Goal: Communication & Community: Share content

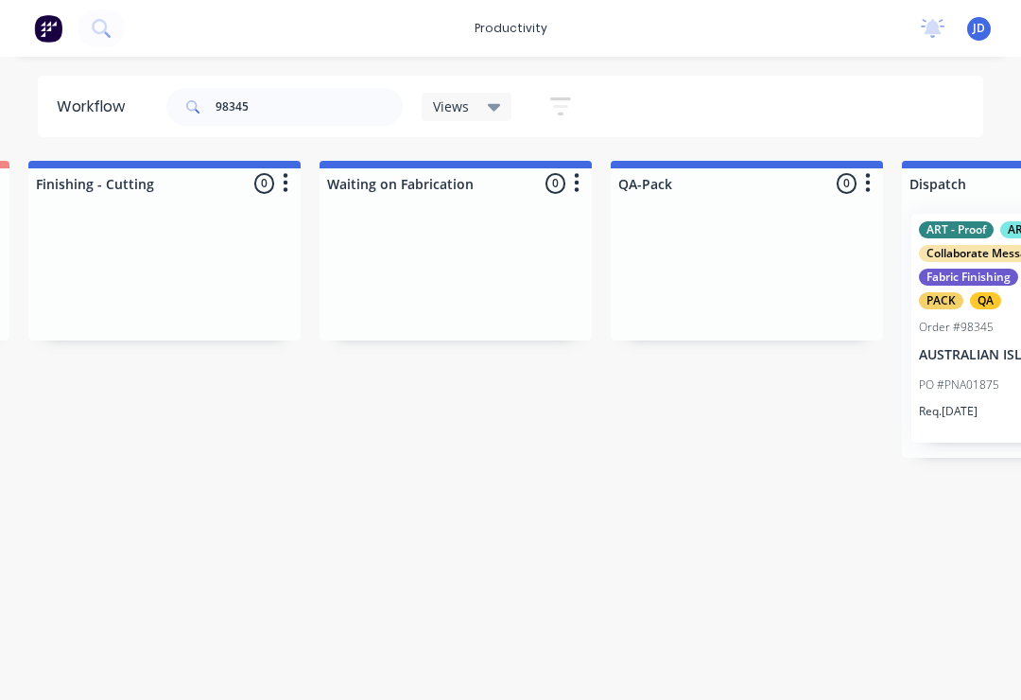
scroll to position [0, 4371]
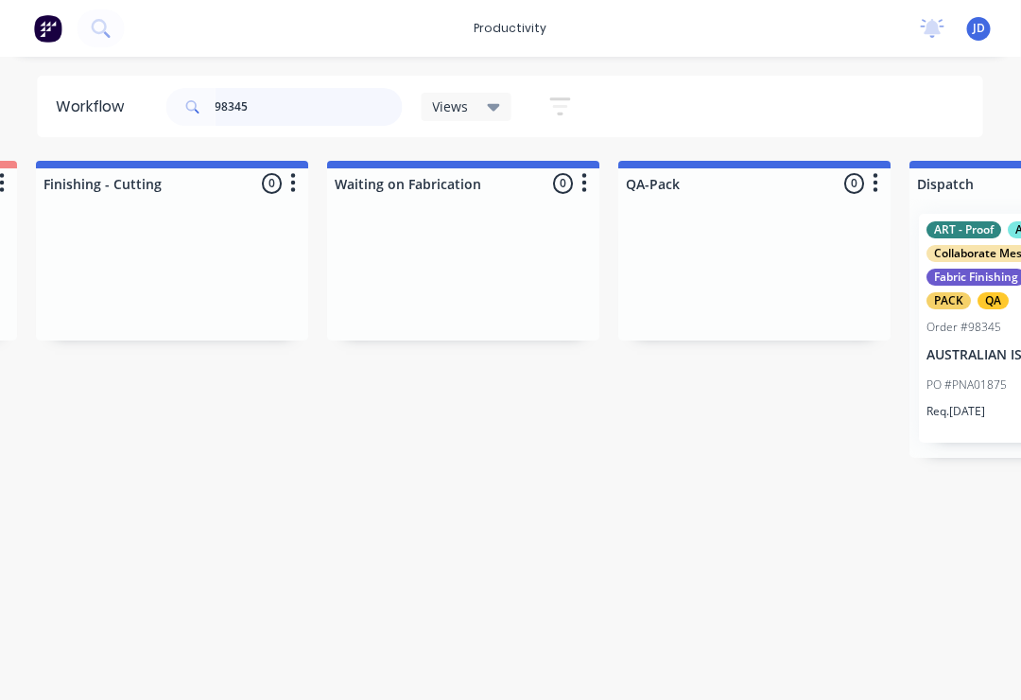
click at [265, 109] on input "98345" at bounding box center [309, 107] width 187 height 38
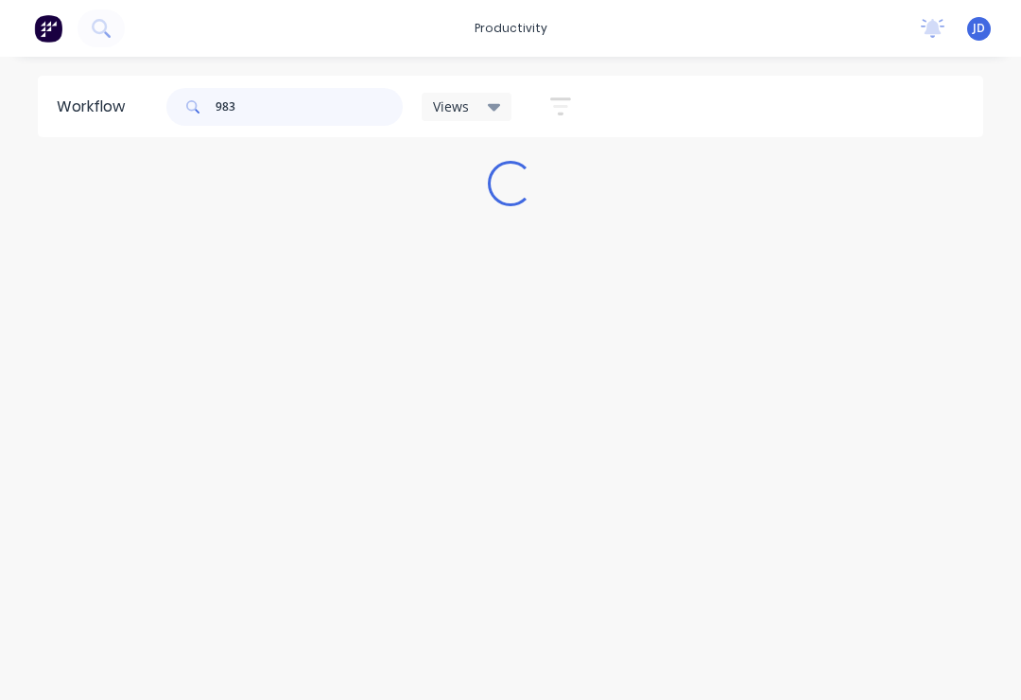
scroll to position [0, 0]
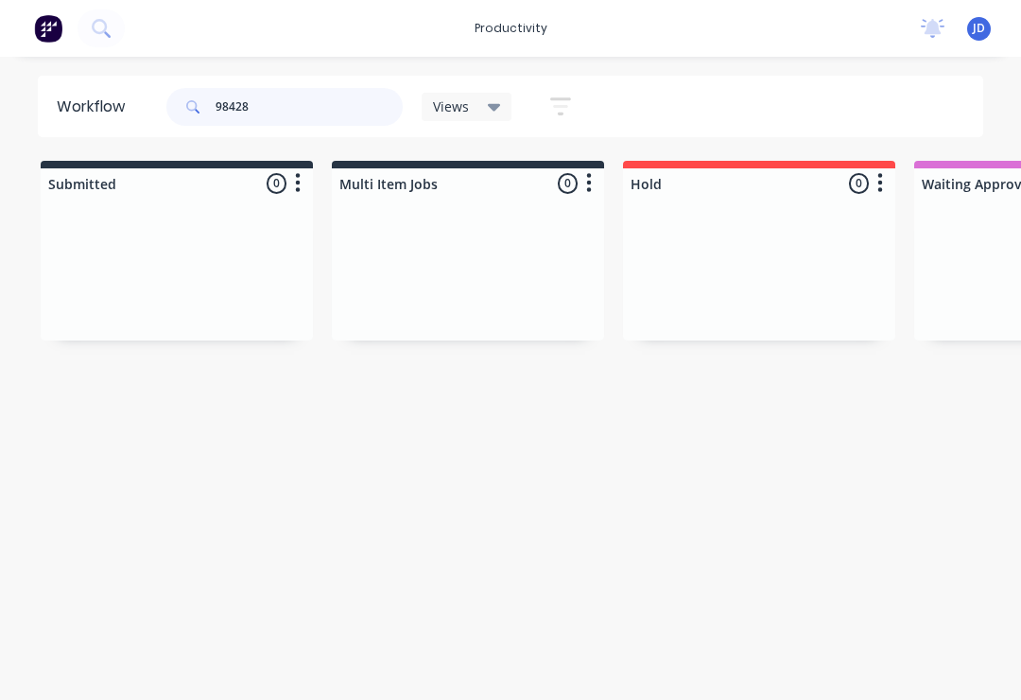
type input "98428"
click at [309, 263] on div at bounding box center [177, 270] width 272 height 142
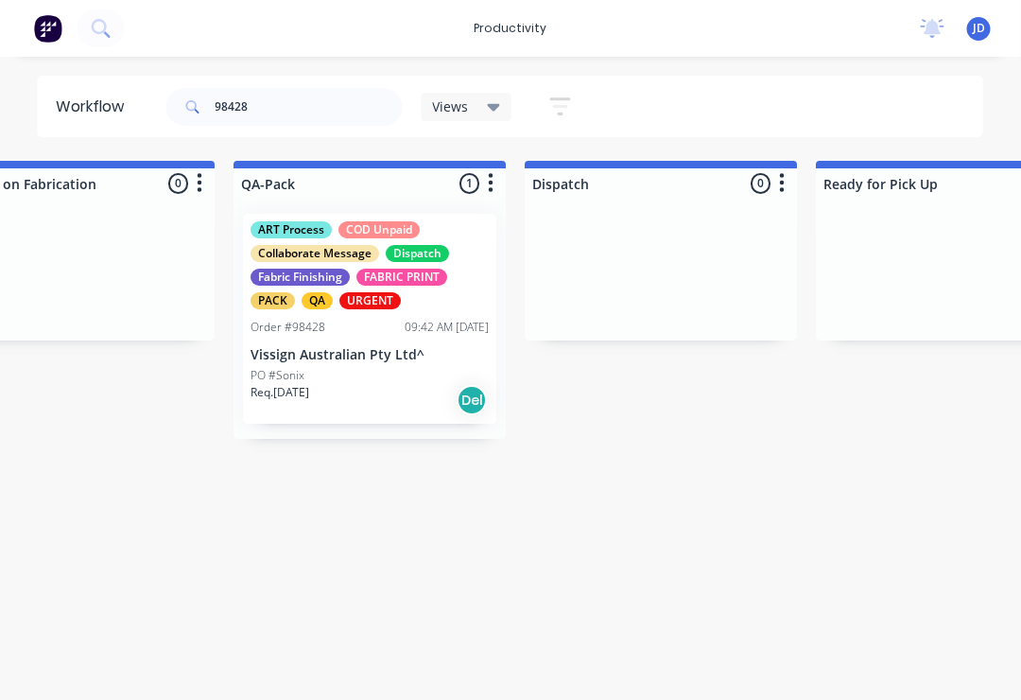
click at [373, 382] on div "PO #Sonix" at bounding box center [370, 375] width 238 height 17
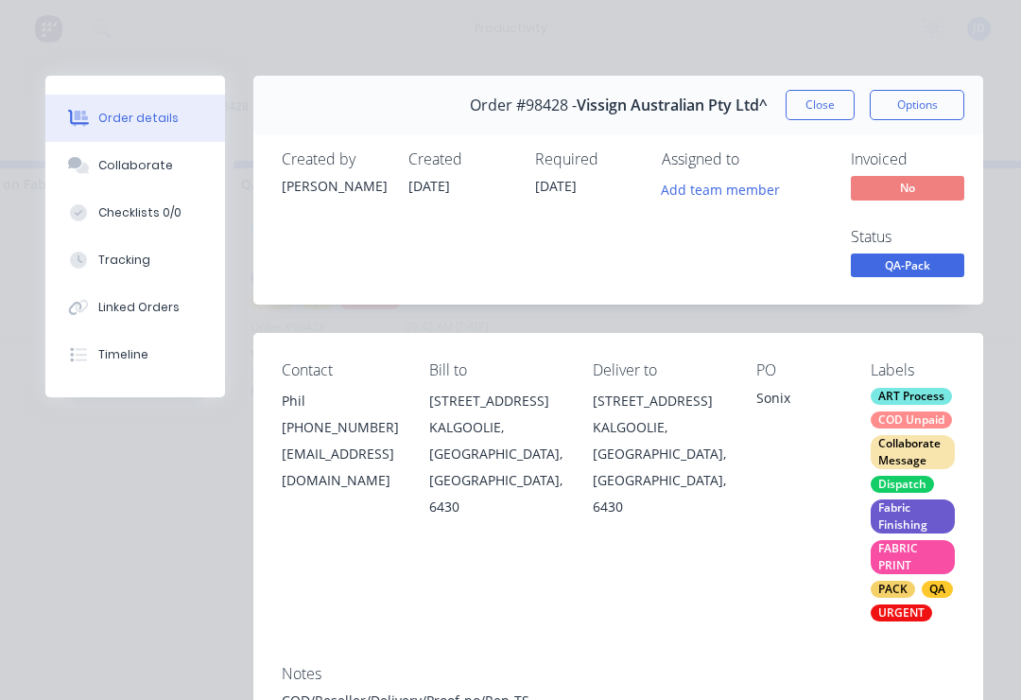
click at [155, 172] on div "Collaborate" at bounding box center [135, 165] width 75 height 17
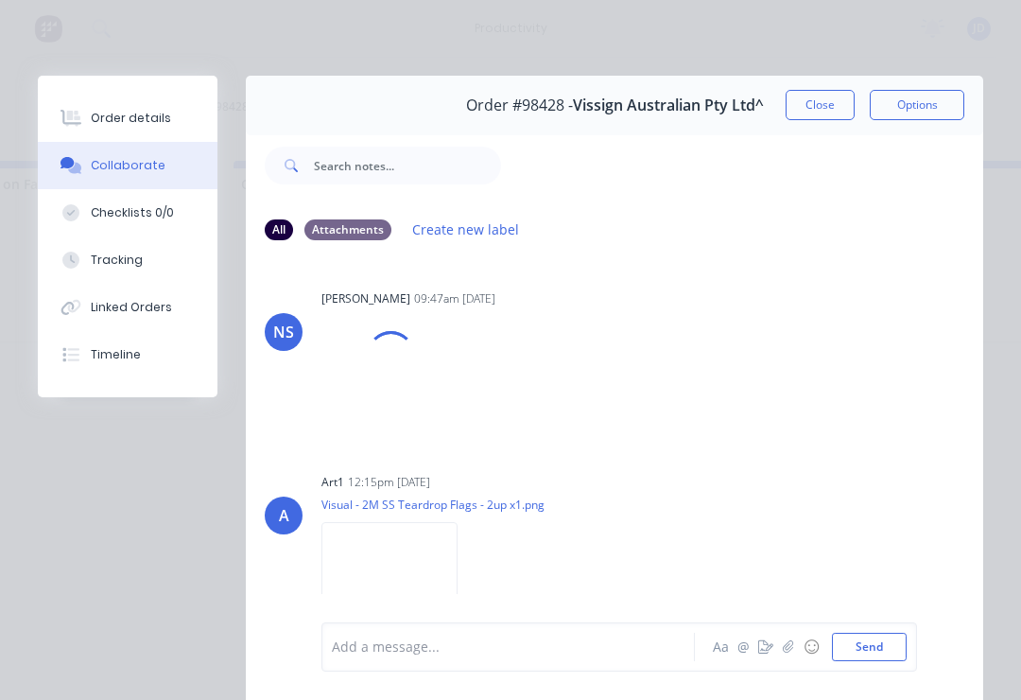
click at [784, 651] on icon "button" at bounding box center [788, 646] width 11 height 13
click at [903, 657] on button "Send" at bounding box center [869, 646] width 75 height 28
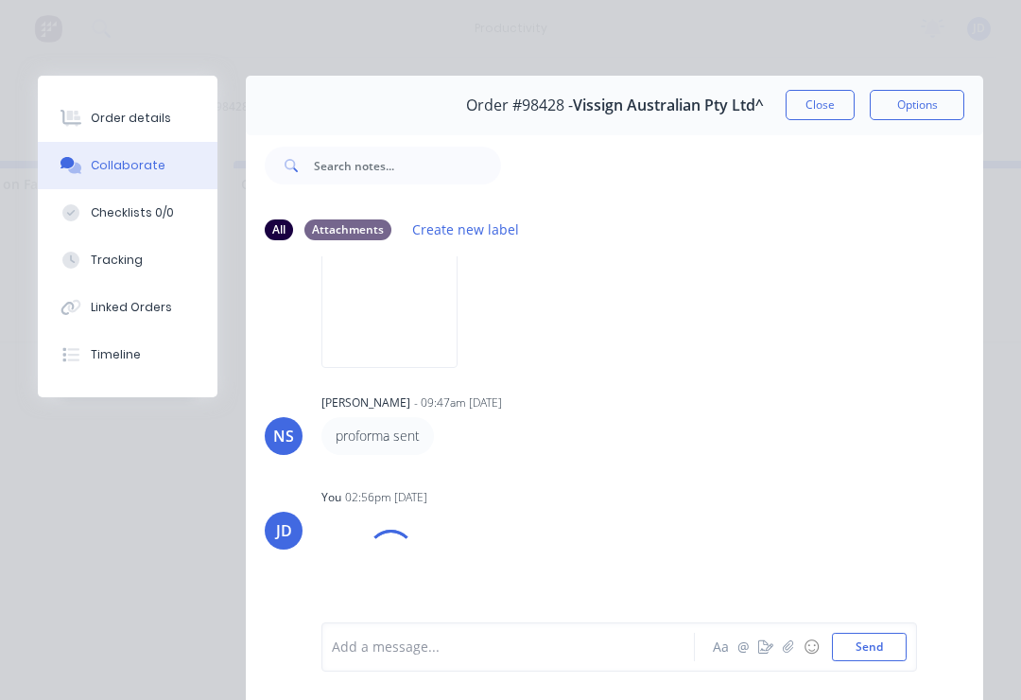
scroll to position [276, 0]
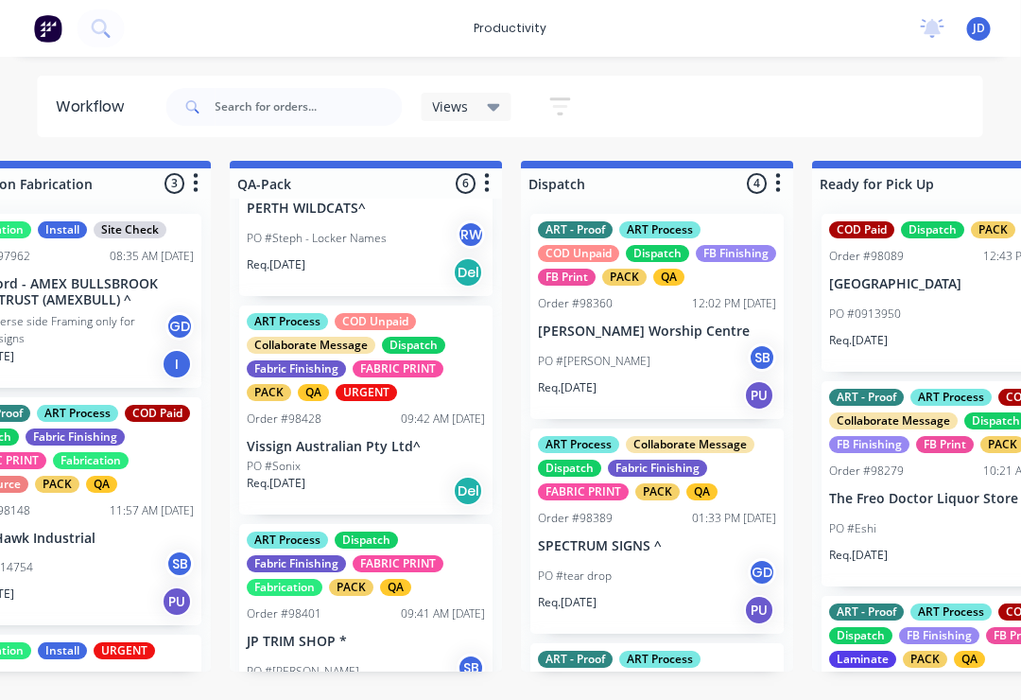
scroll to position [338, 0]
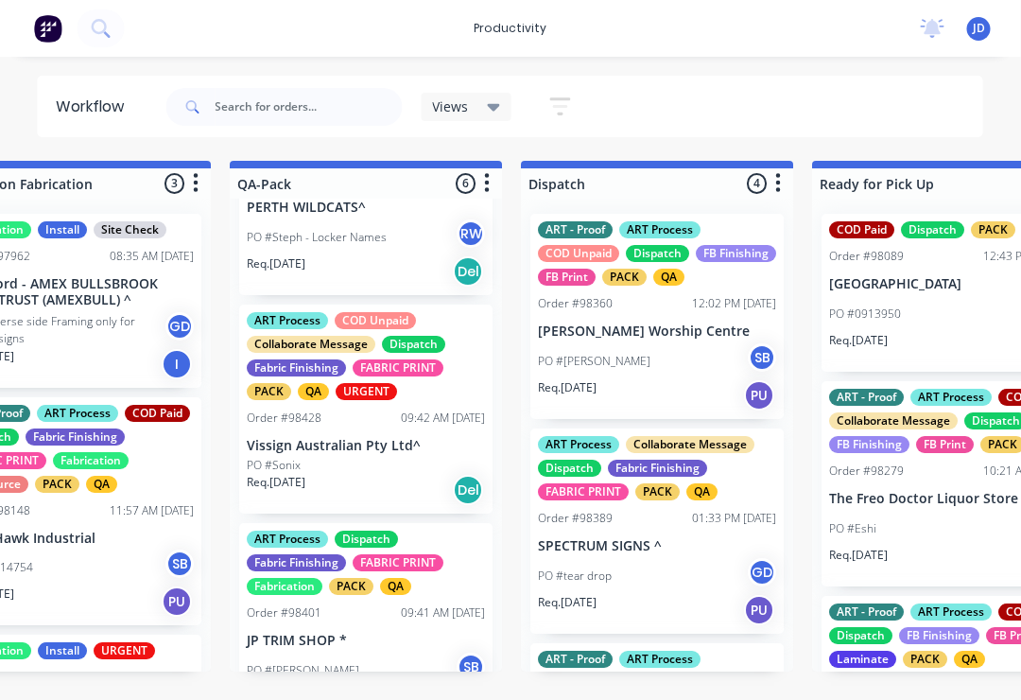
click at [339, 448] on p "Vissign Australian Pty Ltd^" at bounding box center [367, 446] width 238 height 16
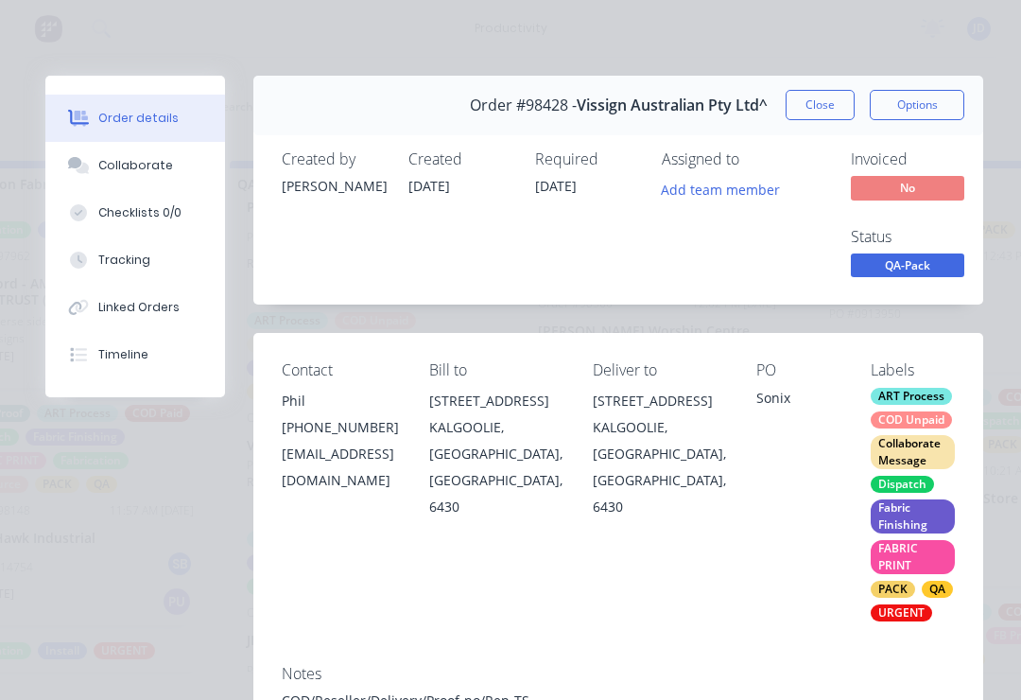
click at [151, 163] on div "Collaborate" at bounding box center [135, 165] width 75 height 17
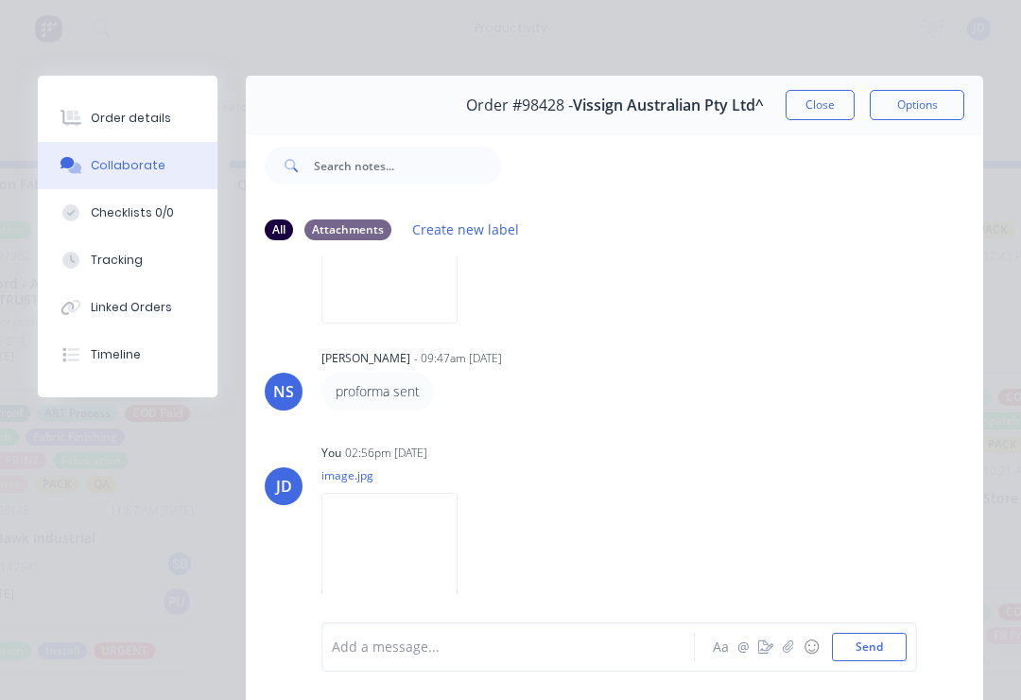
scroll to position [321, 0]
click at [810, 110] on button "Close" at bounding box center [820, 105] width 69 height 30
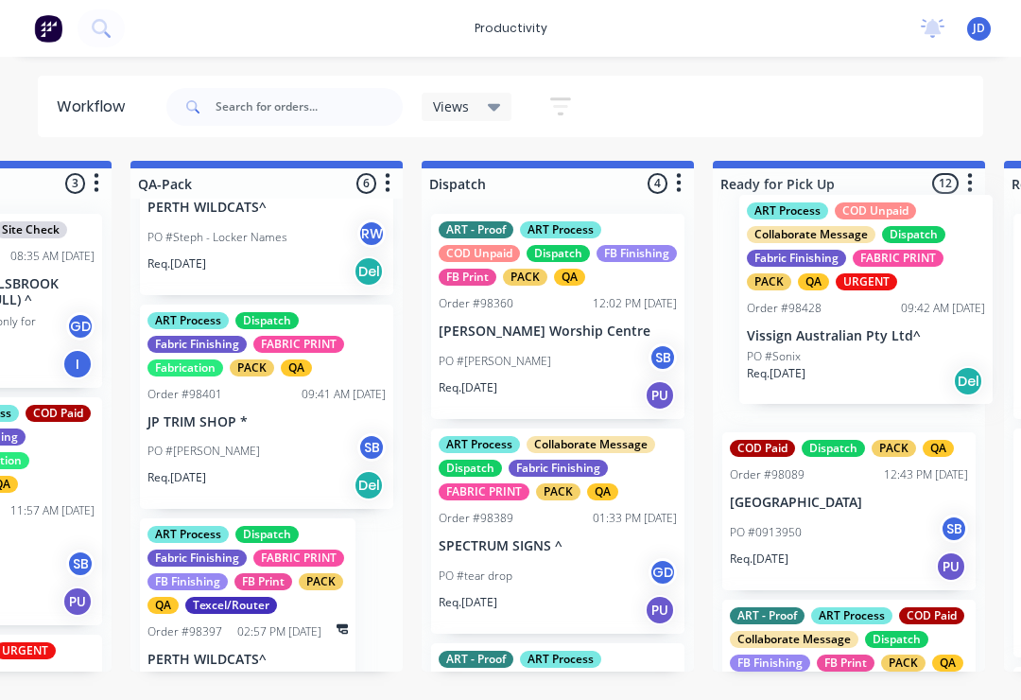
scroll to position [0, 4921]
